Goal: Find specific page/section: Find specific page/section

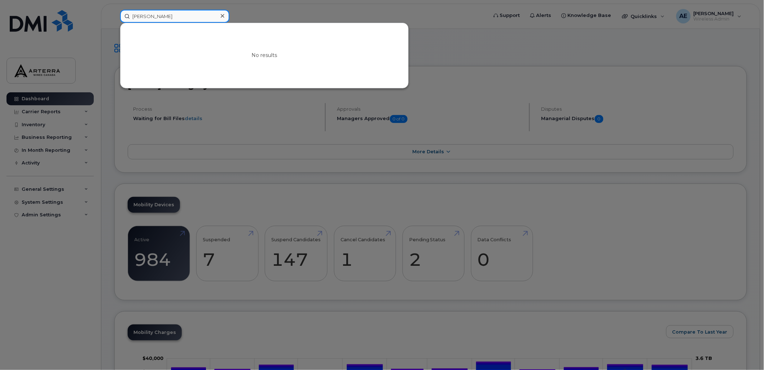
drag, startPoint x: 0, startPoint y: 0, endPoint x: 164, endPoint y: 15, distance: 165.1
click at [164, 14] on input "Melissa Thomas" at bounding box center [174, 16] width 109 height 13
drag, startPoint x: 177, startPoint y: 17, endPoint x: 106, endPoint y: 17, distance: 70.7
click at [114, 17] on div "Melissa Thomas No results" at bounding box center [301, 16] width 374 height 13
paste input "4374253708"
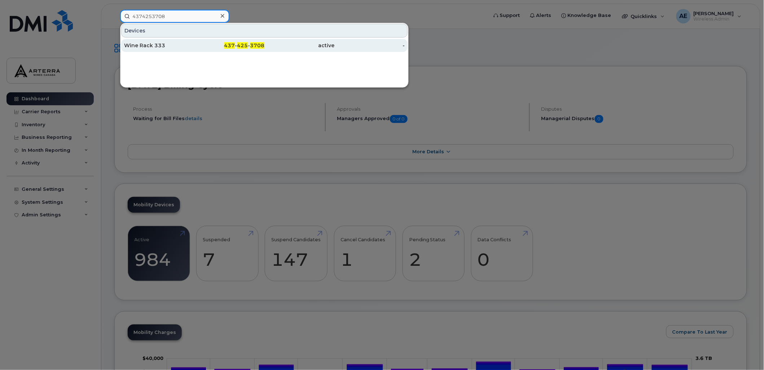
type input "4374253708"
click at [148, 43] on div "Wine Rack 333" at bounding box center [159, 45] width 70 height 7
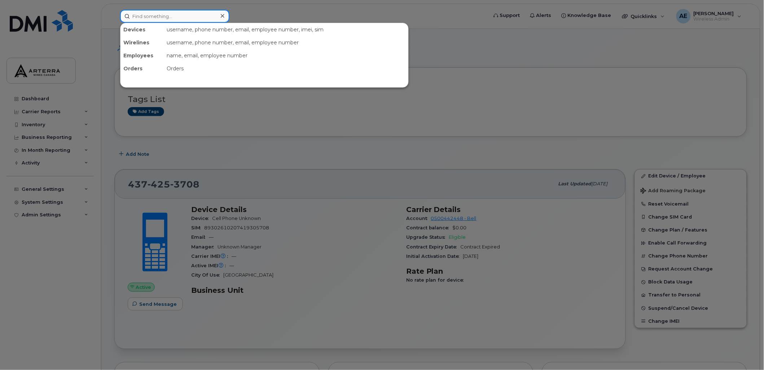
click at [204, 18] on input at bounding box center [174, 16] width 109 height 13
paste input "2895475308"
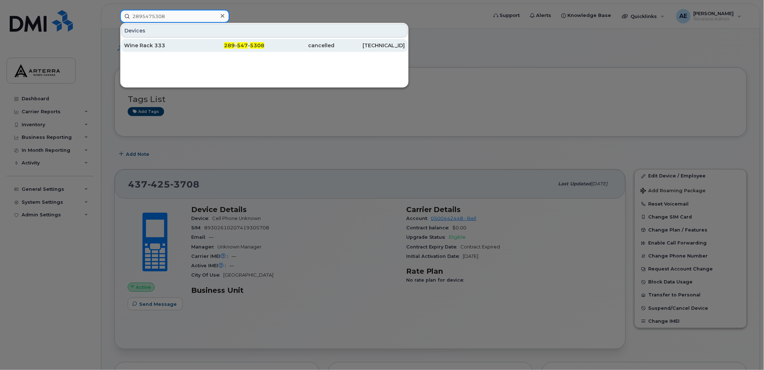
type input "2895475308"
click at [147, 44] on div "Wine Rack 333" at bounding box center [159, 45] width 70 height 7
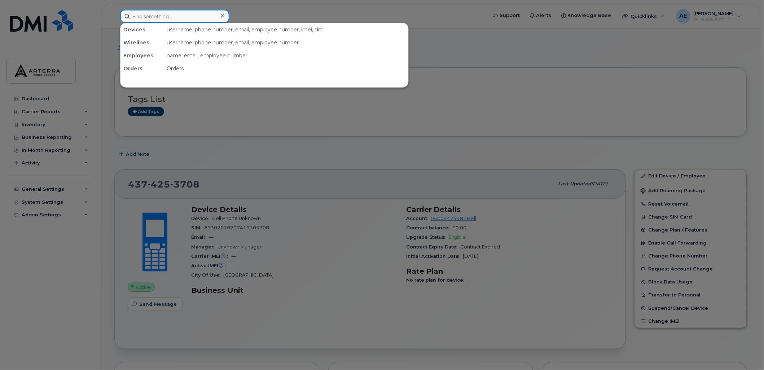
paste input "3653553582"
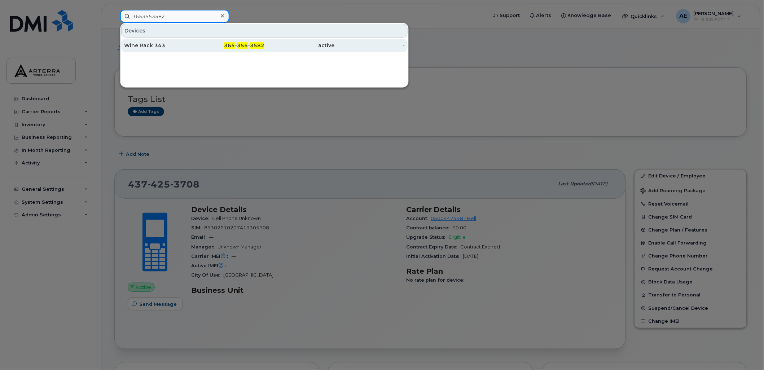
type input "3653553582"
click at [152, 49] on div "Wine Rack 343" at bounding box center [159, 45] width 70 height 13
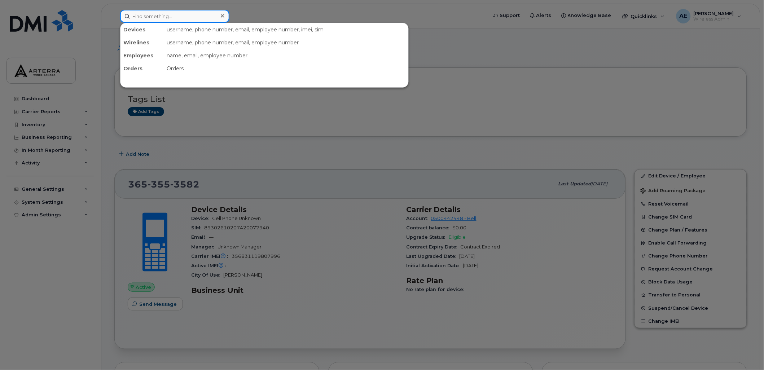
click at [175, 16] on input at bounding box center [174, 16] width 109 height 13
paste input "2893832142"
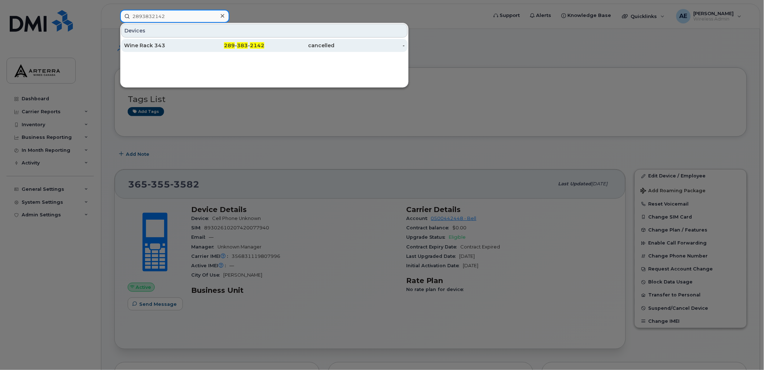
type input "2893832142"
click at [146, 47] on div "Wine Rack 343" at bounding box center [159, 45] width 70 height 7
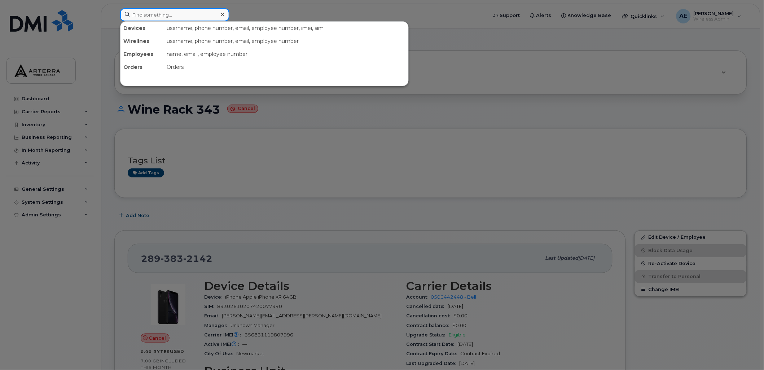
paste input "4189528596"
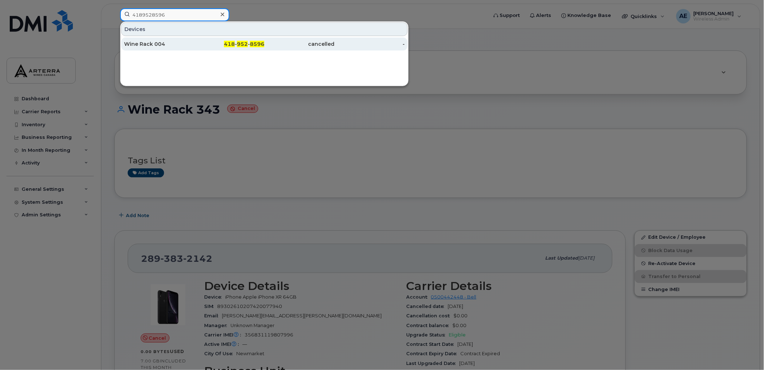
type input "4189528596"
click at [160, 43] on div "Wine Rack 004" at bounding box center [159, 43] width 70 height 7
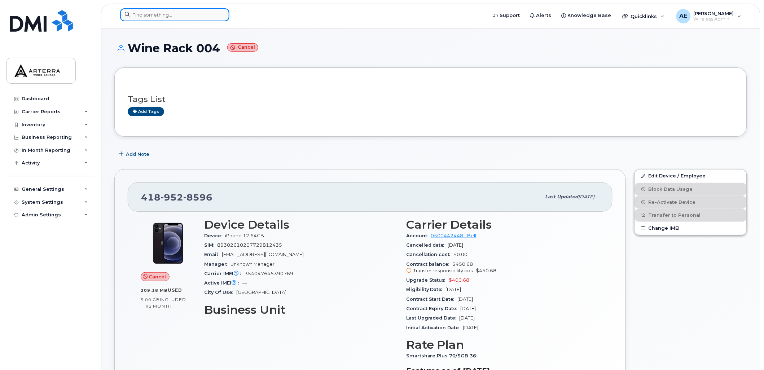
click at [156, 14] on input at bounding box center [174, 14] width 109 height 13
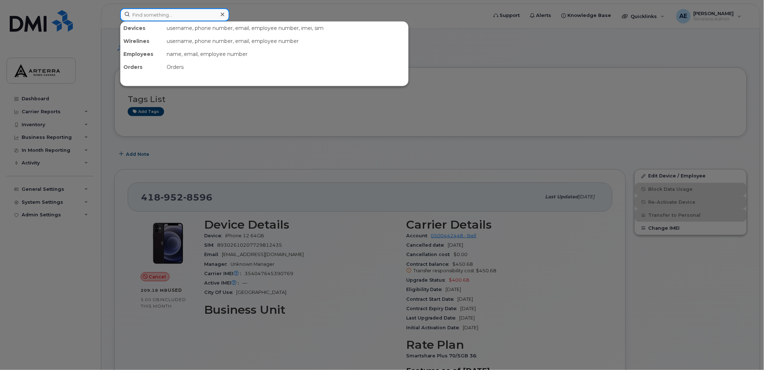
paste input "4162091437"
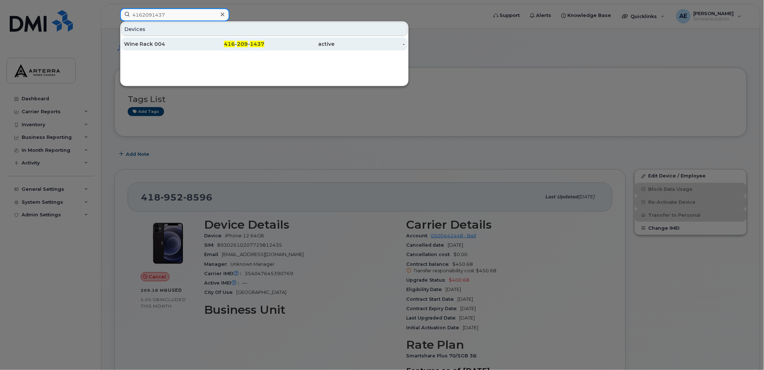
type input "4162091437"
click at [167, 41] on div "Wine Rack 004" at bounding box center [159, 43] width 70 height 7
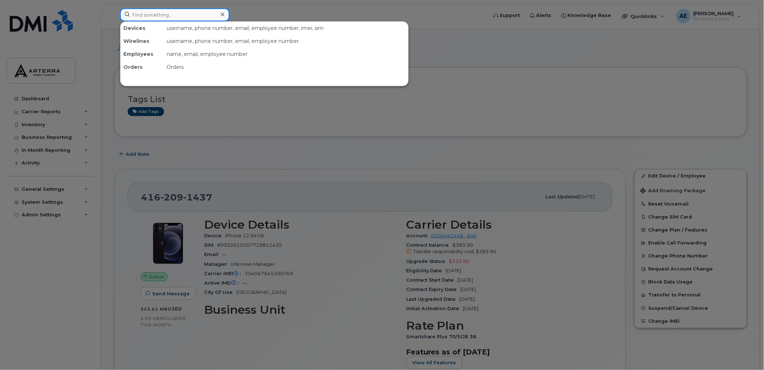
click at [187, 13] on input at bounding box center [174, 14] width 109 height 13
paste input "9053714515"
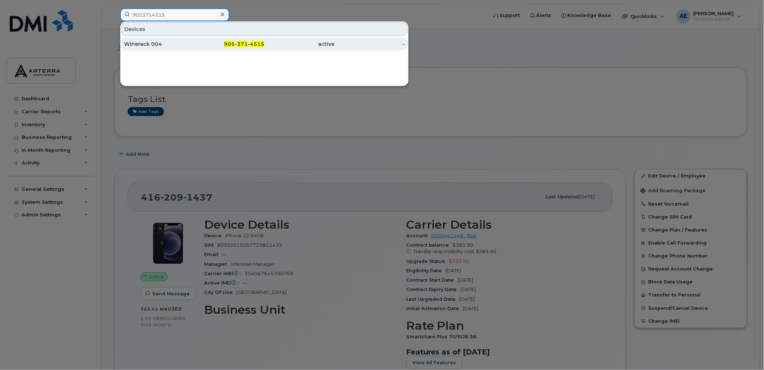
type input "9053714515"
click at [142, 43] on div "Winerack 004" at bounding box center [159, 43] width 70 height 7
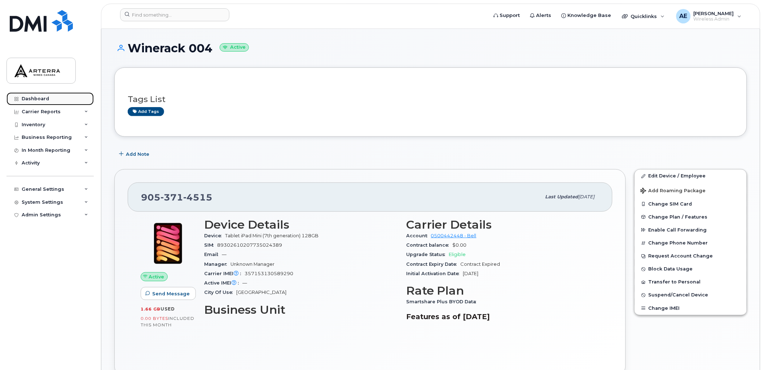
click at [36, 92] on link "Dashboard" at bounding box center [49, 98] width 87 height 13
click at [38, 97] on div "Dashboard" at bounding box center [35, 99] width 27 height 6
